Goal: Browse casually: Explore the website without a specific task or goal

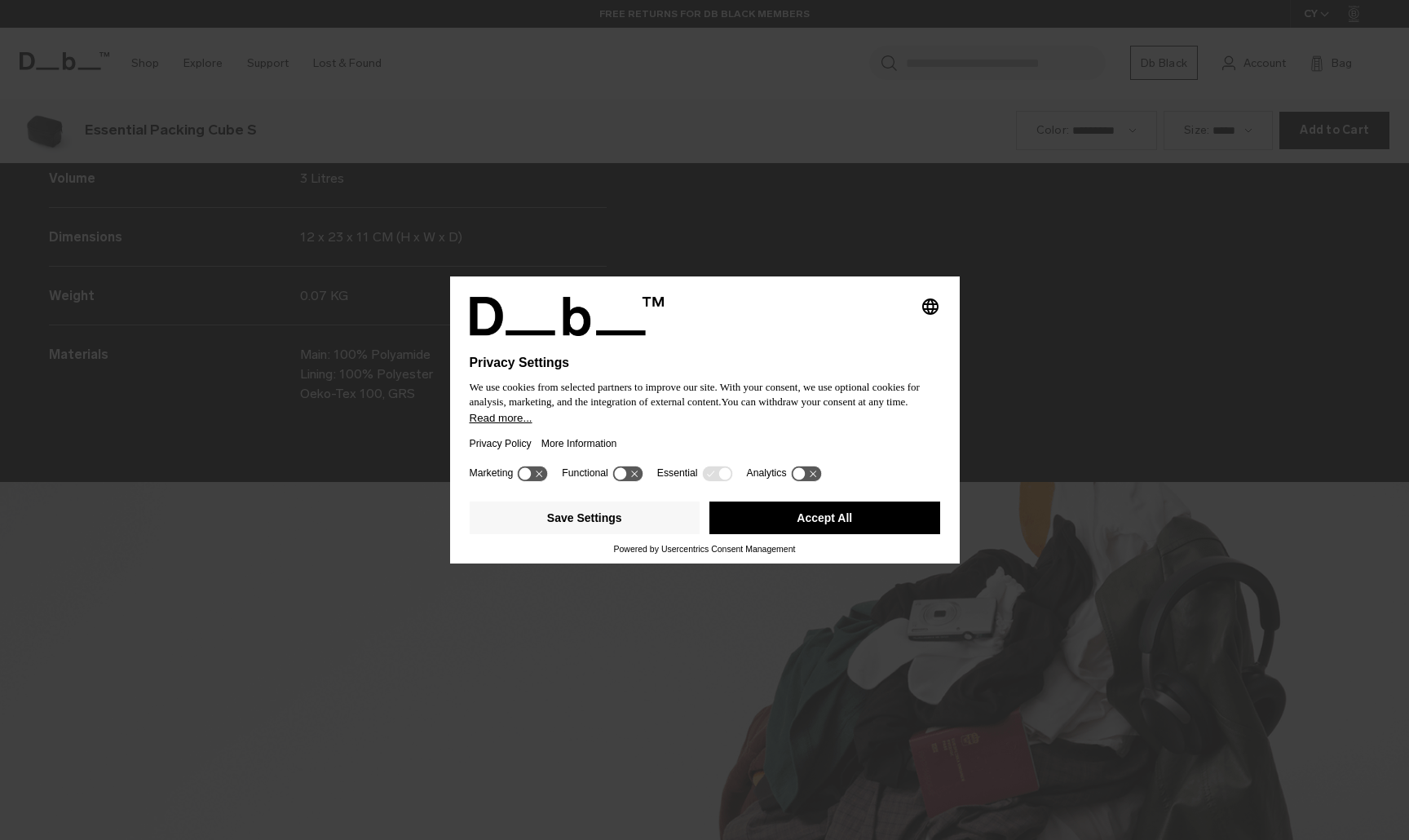
scroll to position [2519, 0]
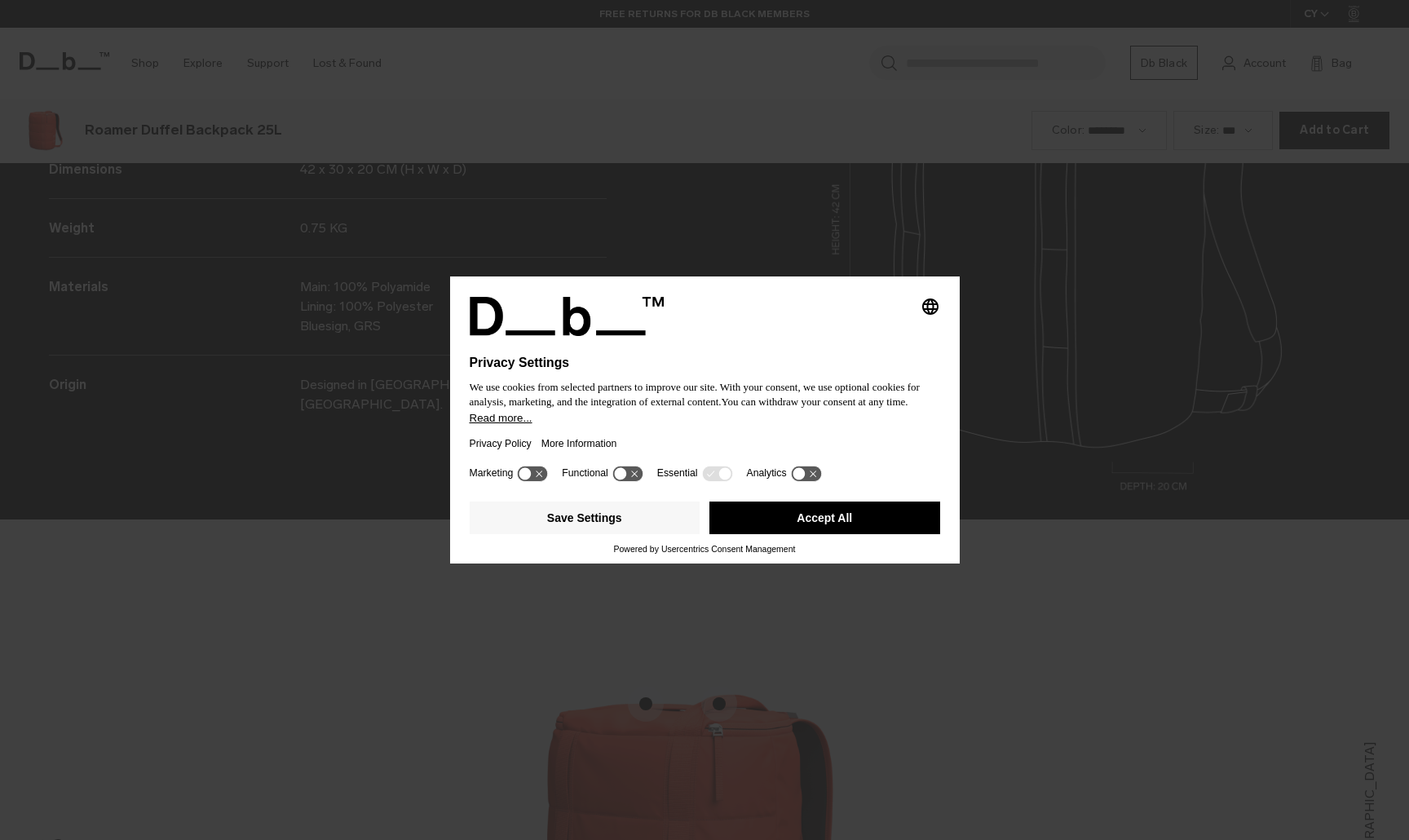
scroll to position [2519, 0]
